Goal: Navigation & Orientation: Find specific page/section

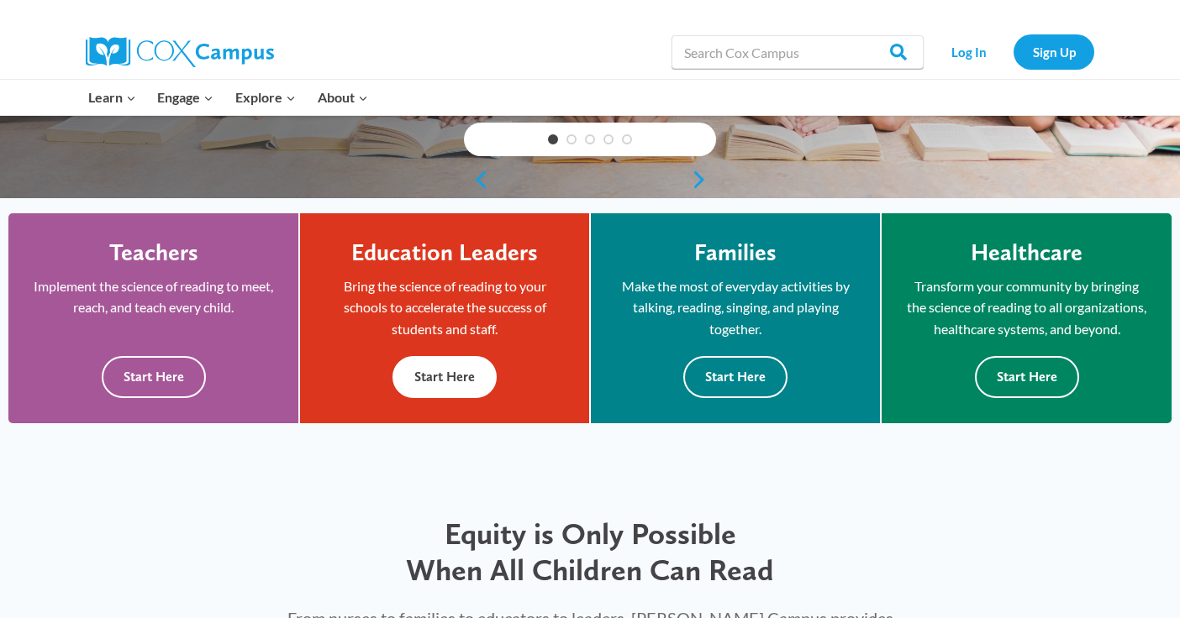
scroll to position [420, 0]
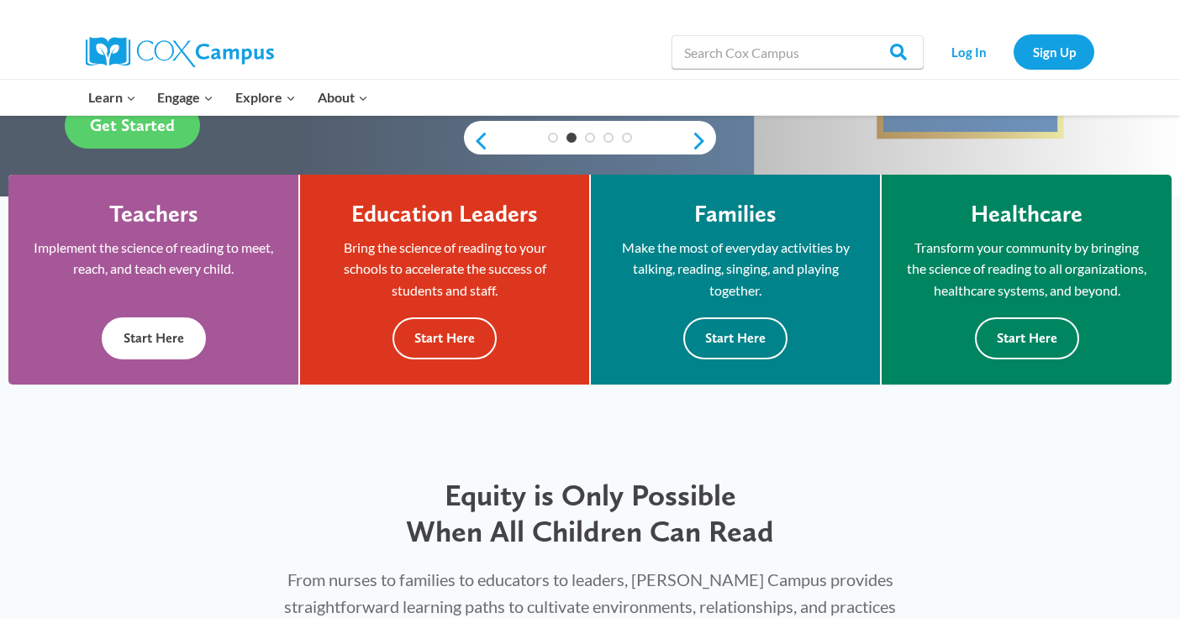
click at [144, 359] on button "Start Here" at bounding box center [154, 338] width 104 height 41
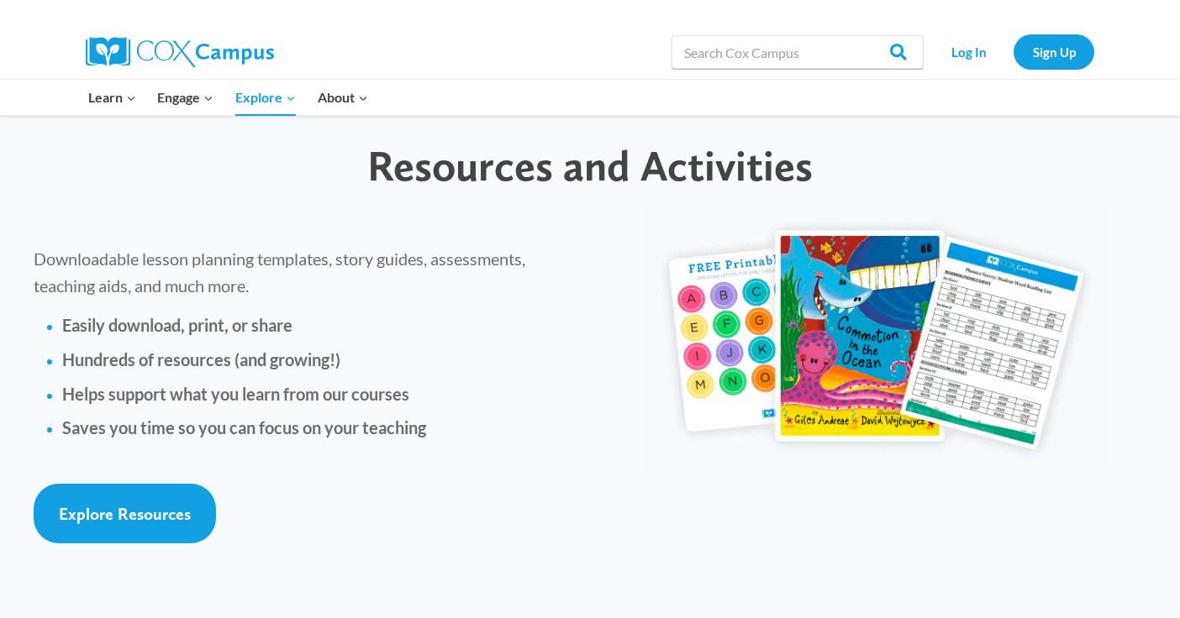
scroll to position [3781, 0]
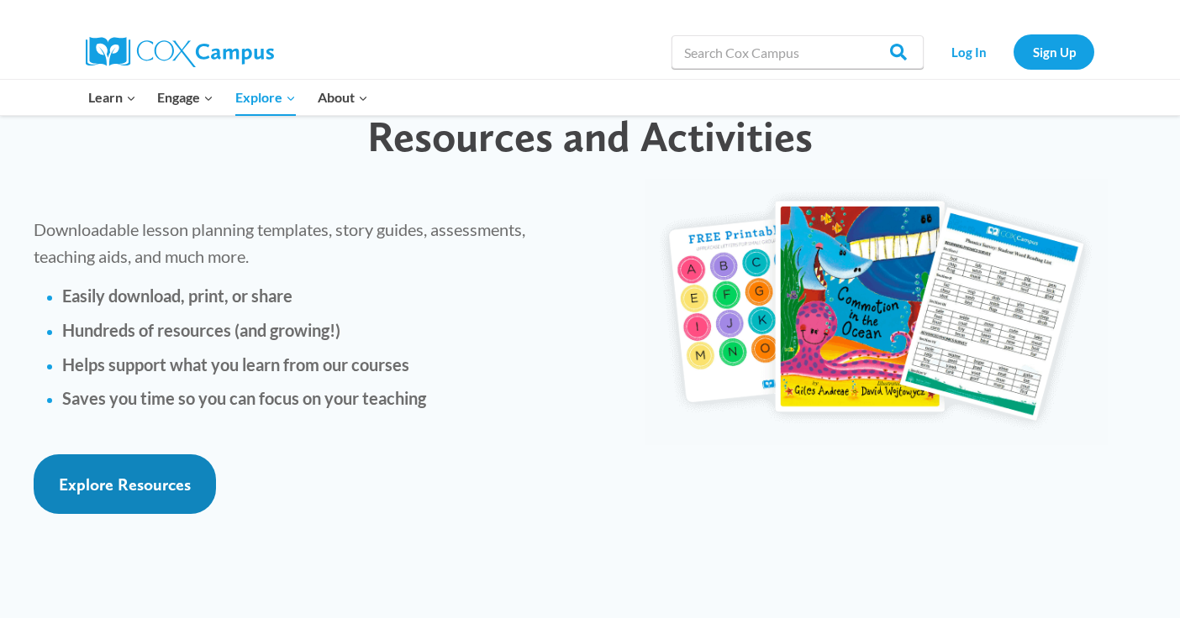
click at [102, 475] on span "Explore Resources" at bounding box center [125, 485] width 132 height 20
